Goal: Information Seeking & Learning: Learn about a topic

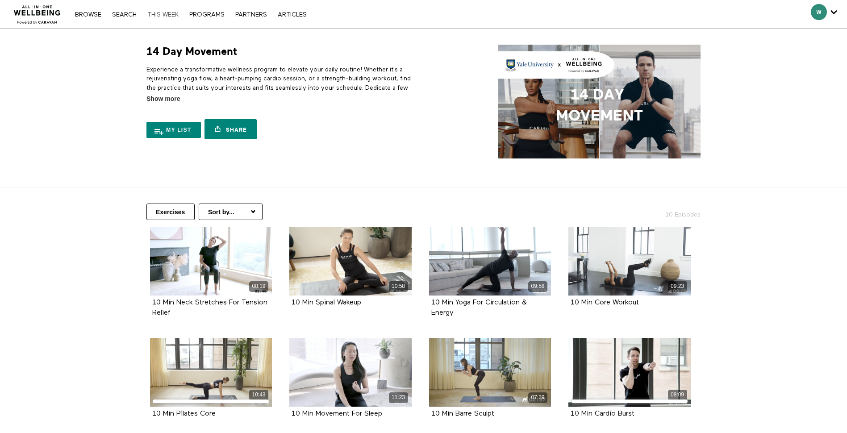
click at [169, 13] on link "THIS WEEK" at bounding box center [163, 15] width 40 height 6
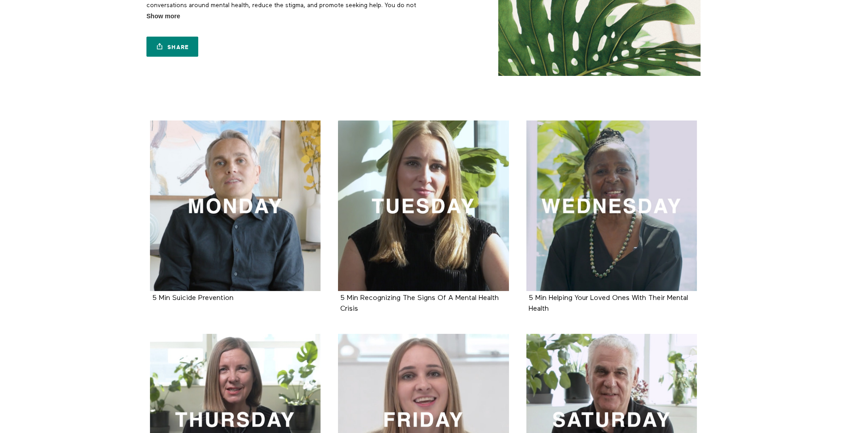
scroll to position [17, 0]
